Goal: Information Seeking & Learning: Learn about a topic

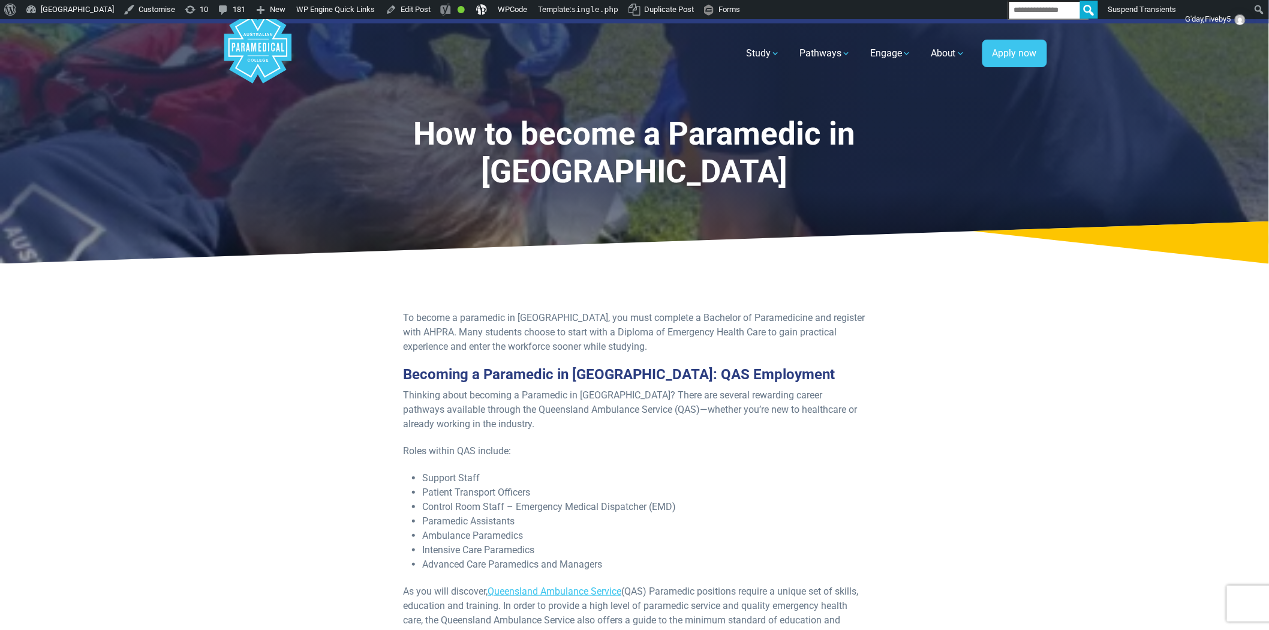
drag, startPoint x: 450, startPoint y: 7, endPoint x: 329, endPoint y: 319, distance: 334.1
click at [436, 11] on link "Edit Post" at bounding box center [408, 9] width 55 height 19
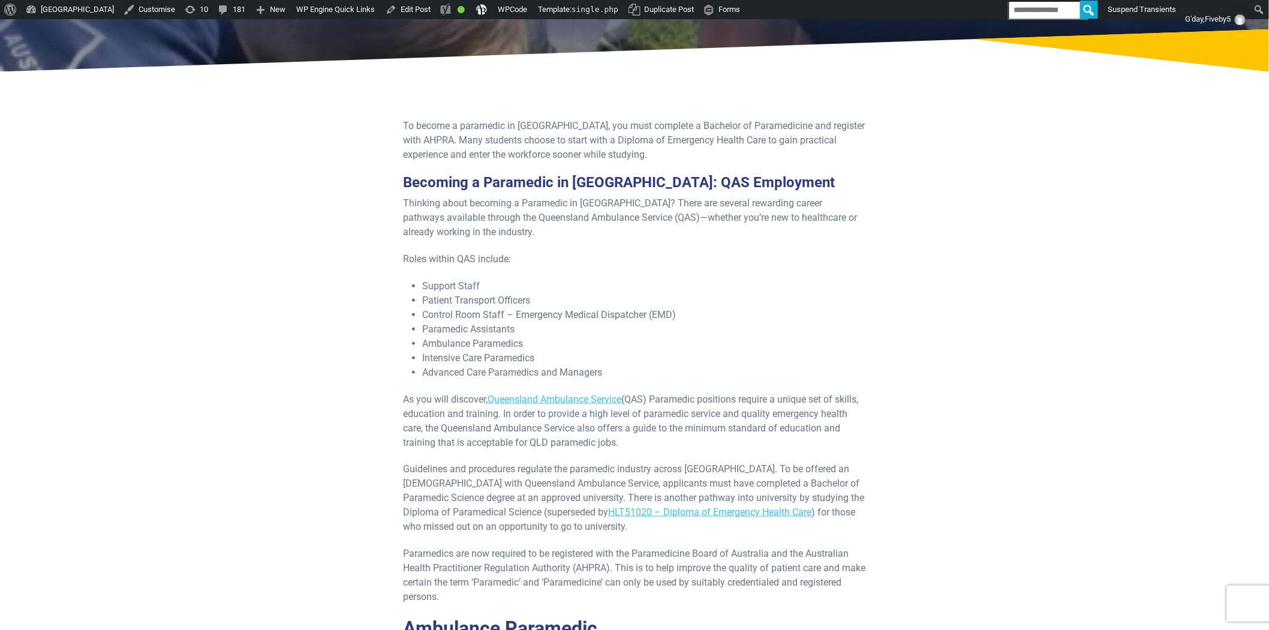
scroll to position [82, 0]
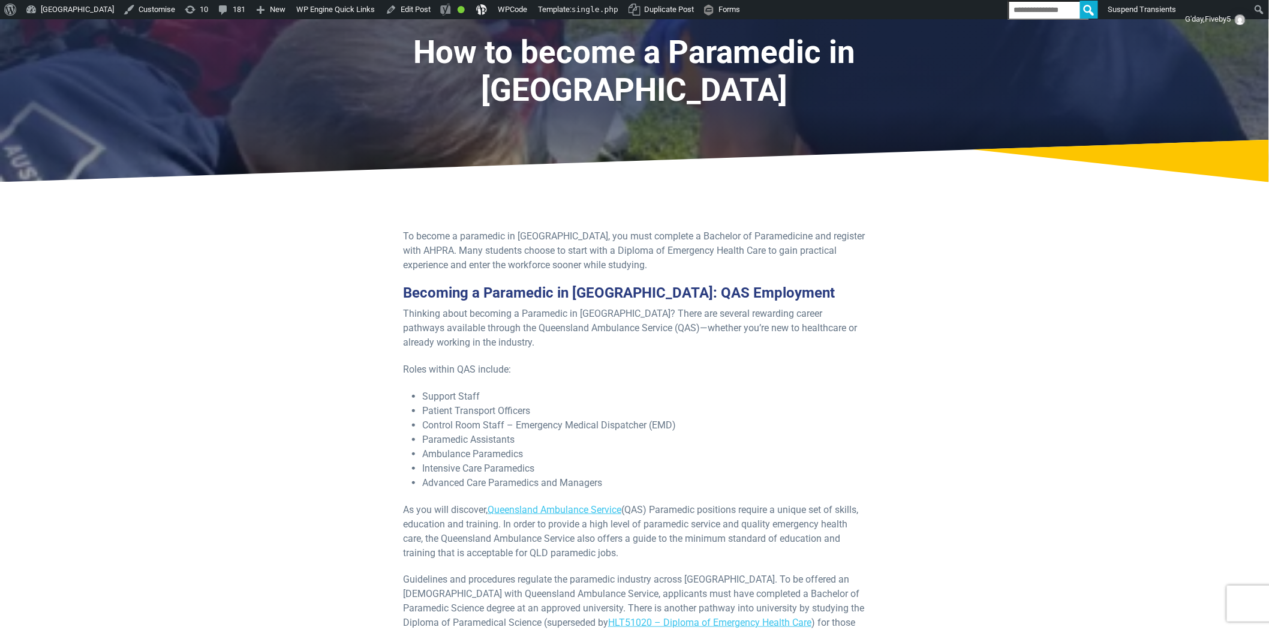
drag, startPoint x: 277, startPoint y: 447, endPoint x: 283, endPoint y: 445, distance: 6.8
drag, startPoint x: 189, startPoint y: 326, endPoint x: 425, endPoint y: 280, distance: 240.2
drag, startPoint x: 472, startPoint y: 253, endPoint x: 443, endPoint y: 215, distance: 48.4
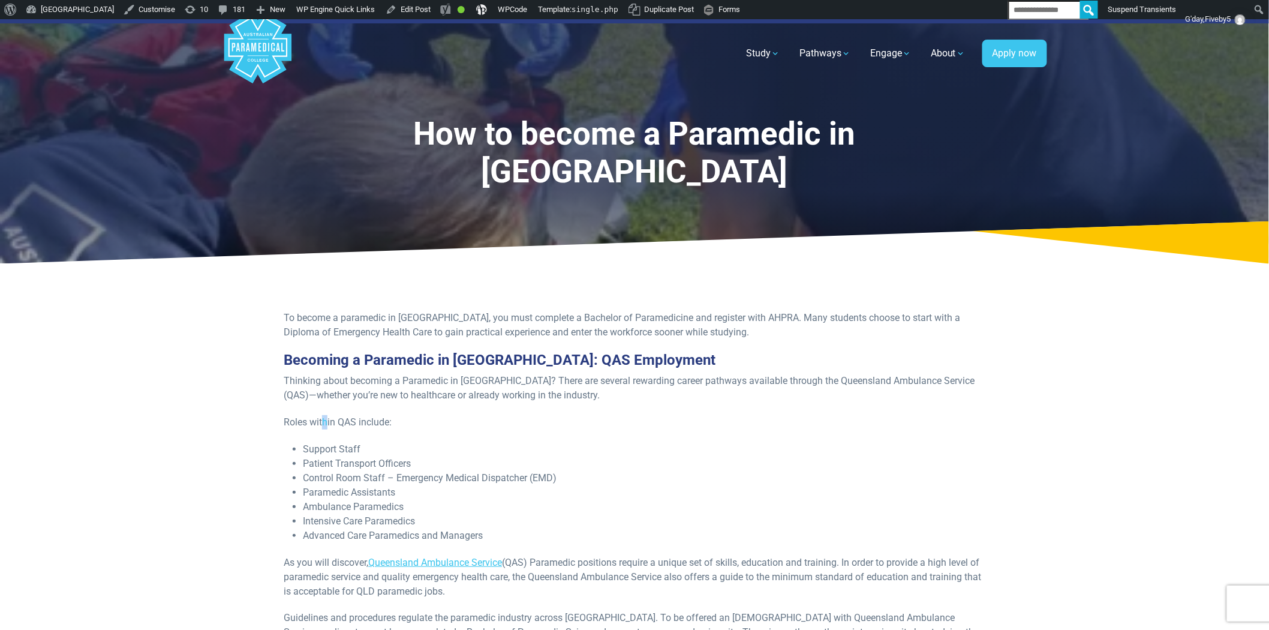
drag, startPoint x: 325, startPoint y: 365, endPoint x: 332, endPoint y: 374, distance: 11.5
click at [535, 415] on p "Roles within QAS include:" at bounding box center [635, 422] width 702 height 14
drag, startPoint x: 529, startPoint y: 489, endPoint x: 535, endPoint y: 488, distance: 6.0
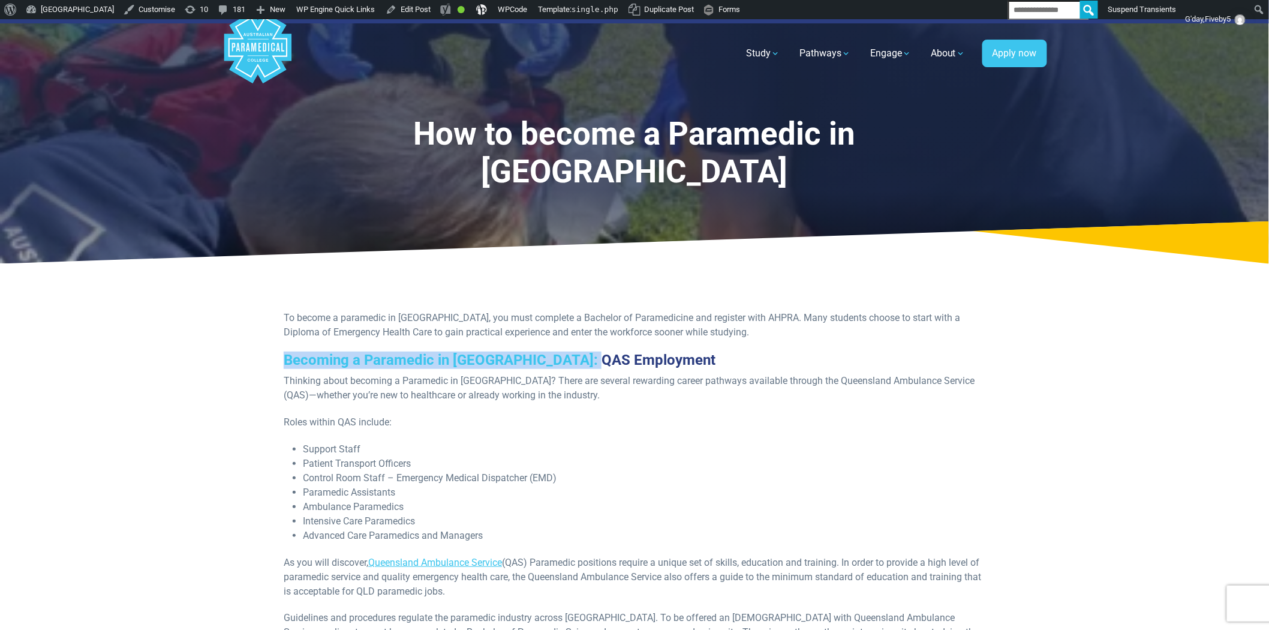
drag, startPoint x: 518, startPoint y: 321, endPoint x: 267, endPoint y: 329, distance: 250.9
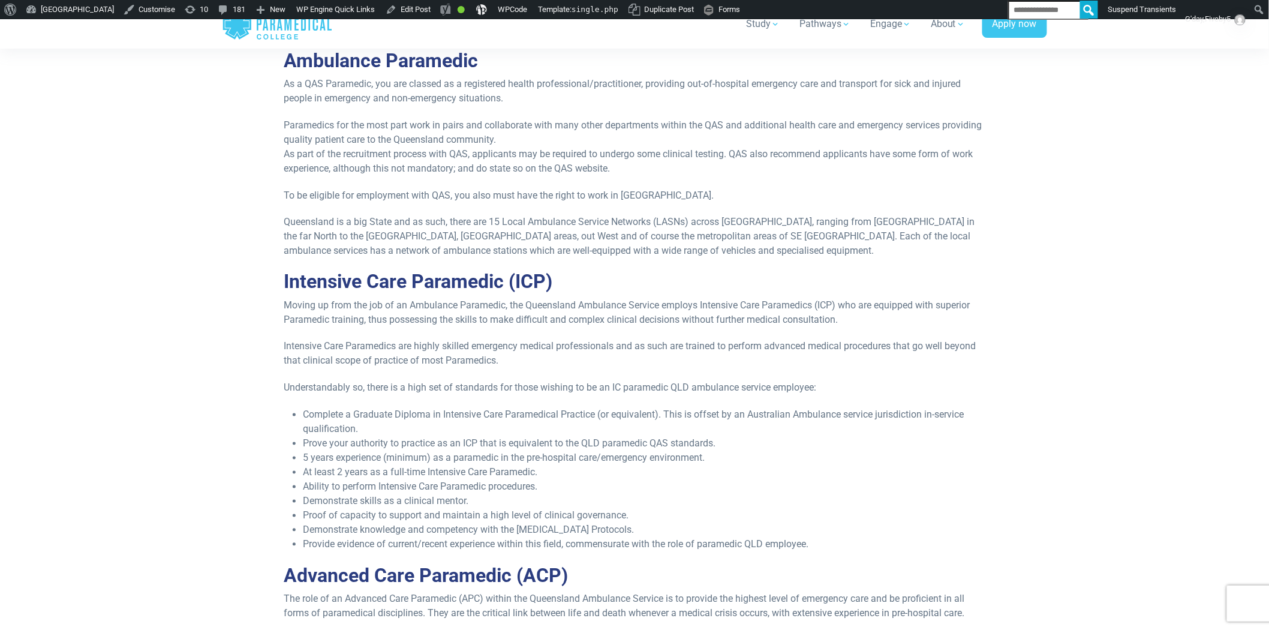
scroll to position [666, 0]
click at [176, 408] on section "To become a paramedic in [GEOGRAPHIC_DATA], you must complete a Bachelor of Par…" at bounding box center [634, 555] width 1269 height 1899
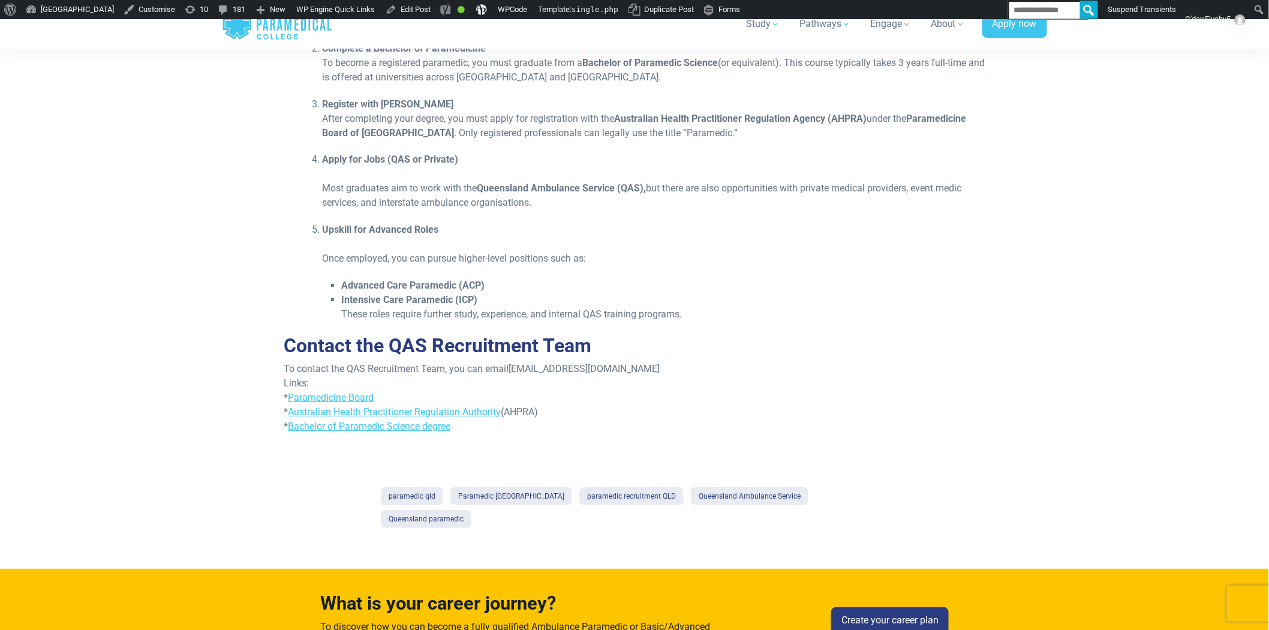
scroll to position [1666, 0]
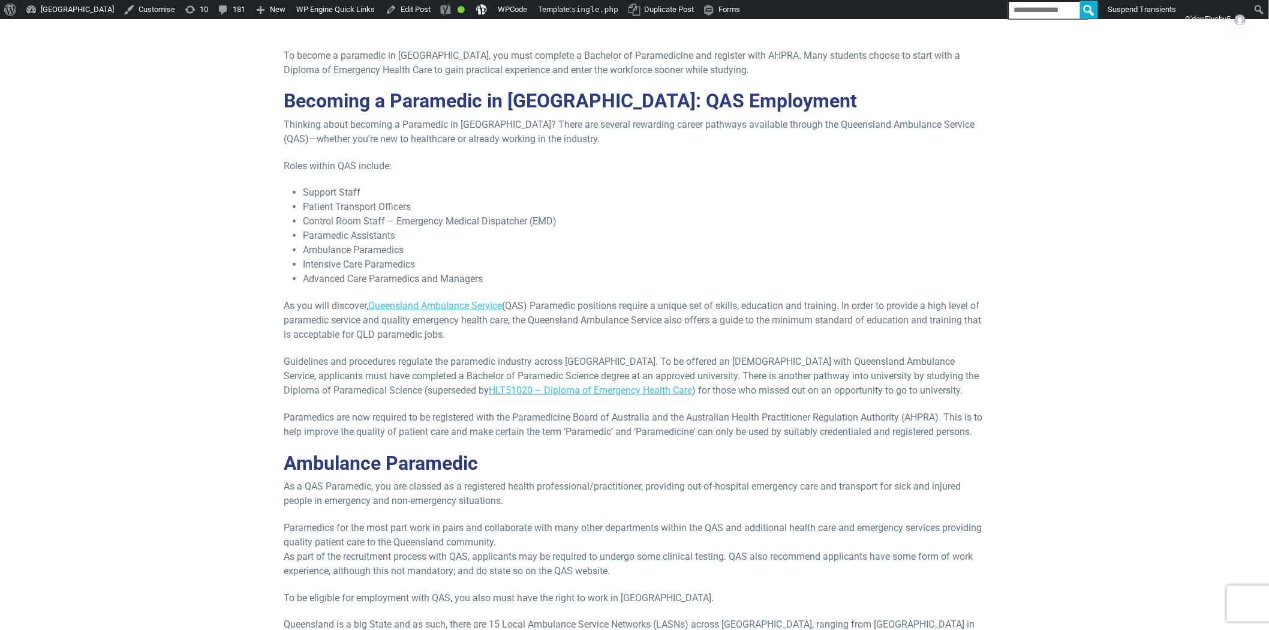
scroll to position [0, 0]
